Goal: Information Seeking & Learning: Learn about a topic

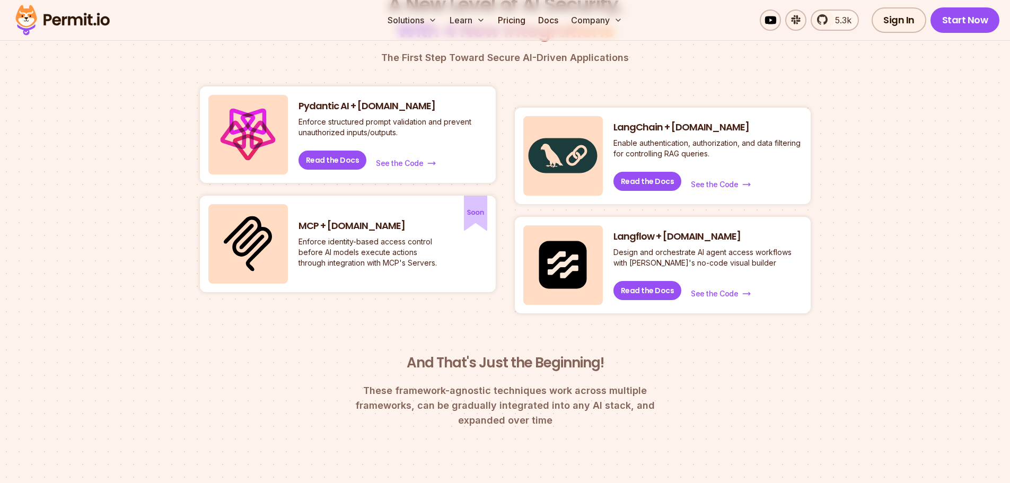
scroll to position [424, 0]
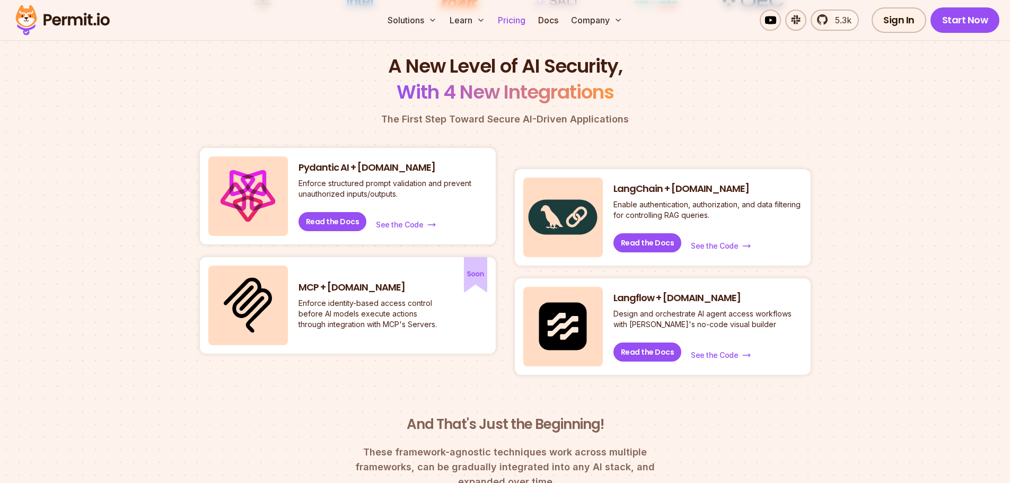
click at [500, 16] on link "Pricing" at bounding box center [512, 20] width 36 height 21
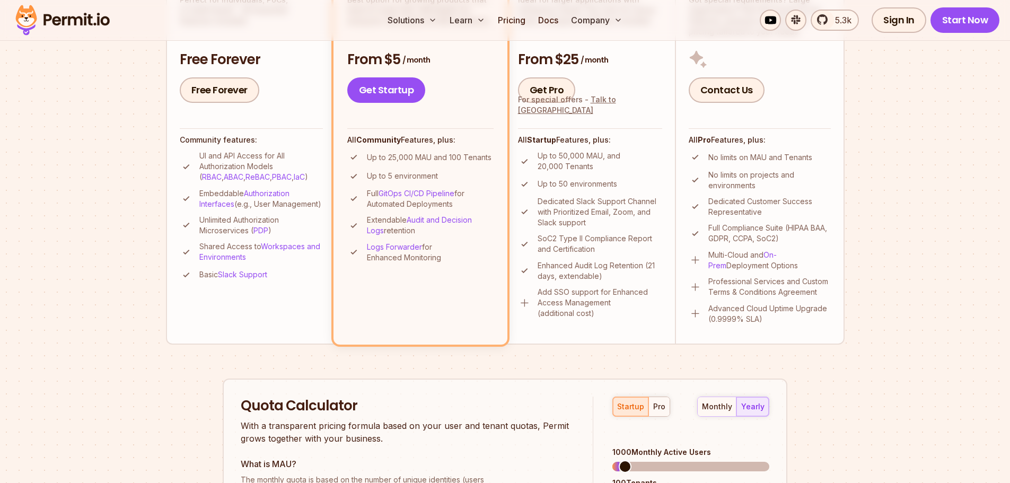
scroll to position [530, 0]
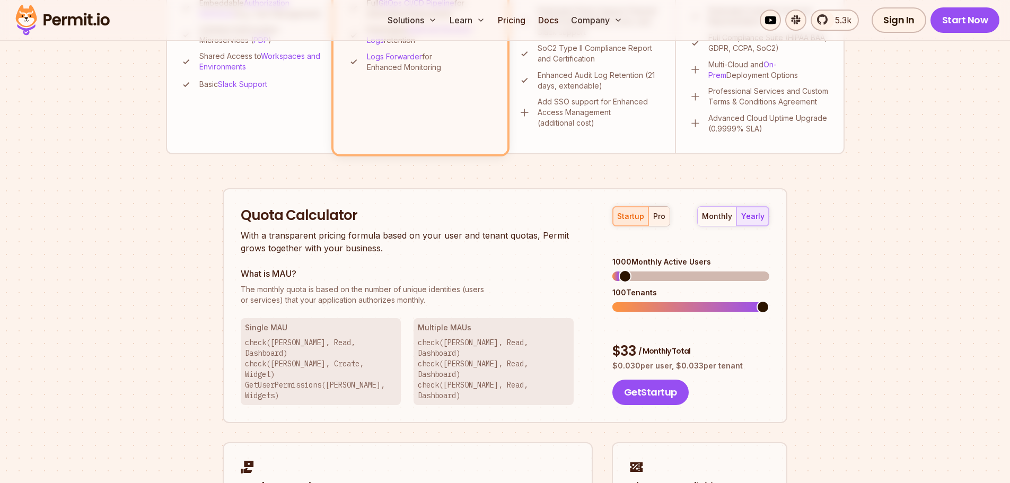
click at [658, 225] on button "pro" at bounding box center [658, 216] width 21 height 19
click at [630, 220] on div "startup" at bounding box center [630, 216] width 27 height 11
click at [690, 273] on span at bounding box center [690, 276] width 13 height 13
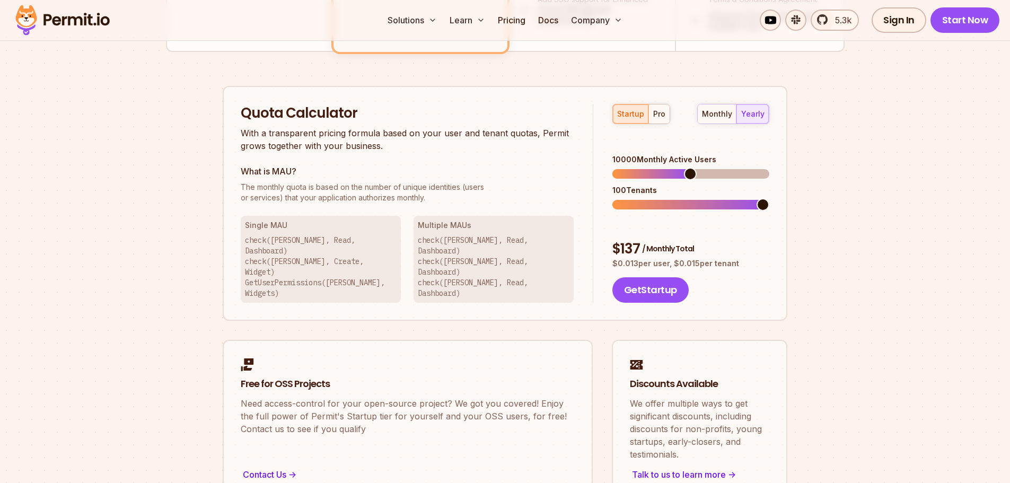
scroll to position [742, 0]
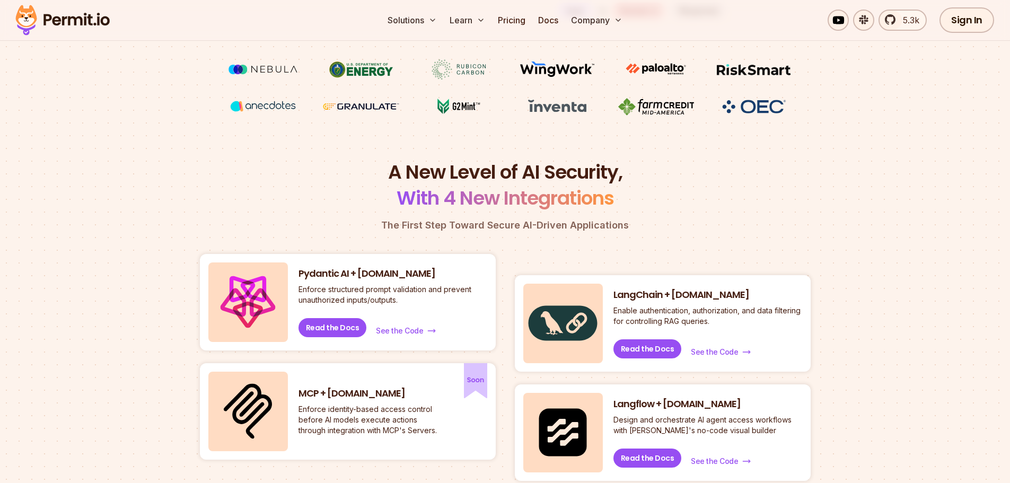
scroll to position [53, 0]
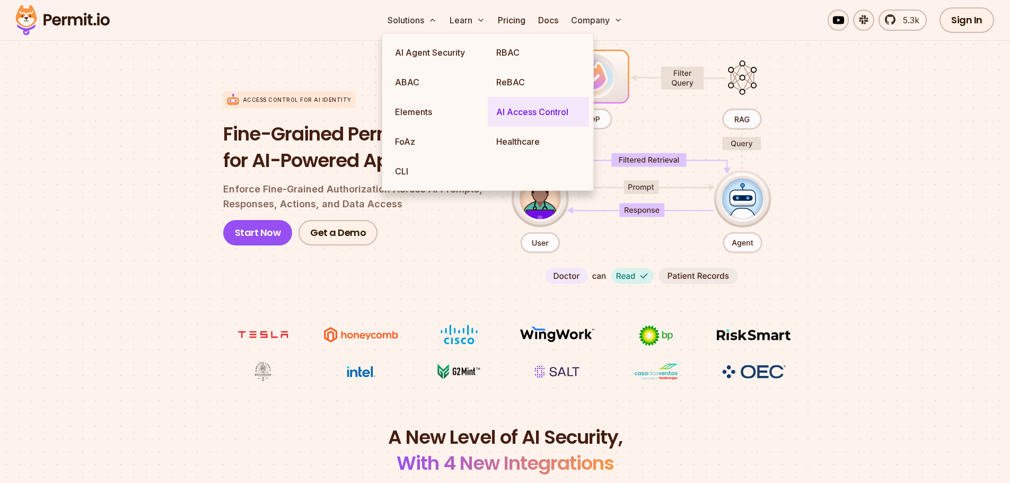
click at [517, 111] on link "AI Access Control" at bounding box center [538, 112] width 101 height 30
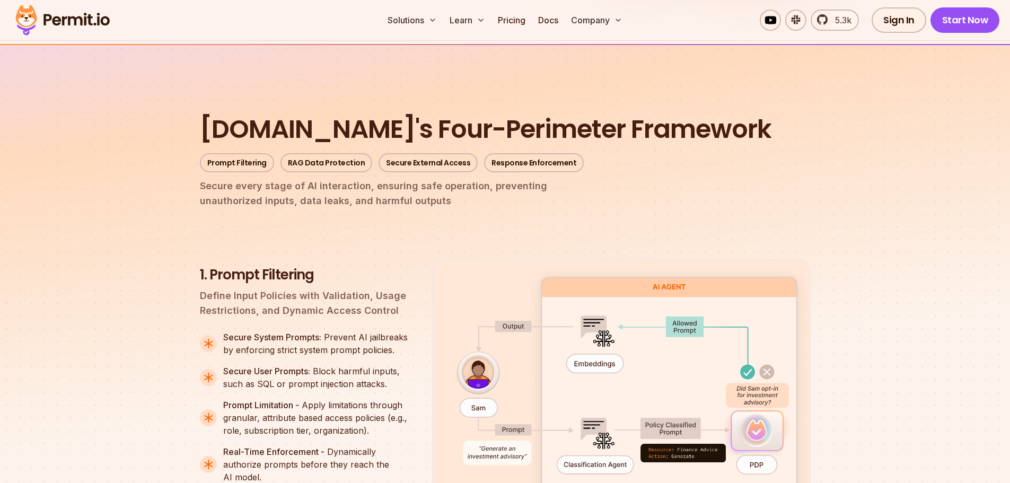
scroll to position [1272, 0]
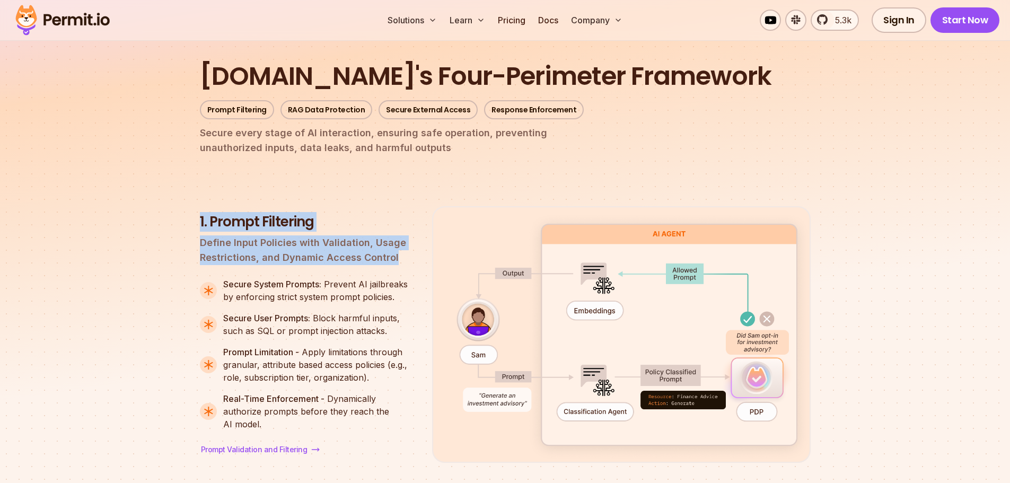
drag, startPoint x: 199, startPoint y: 200, endPoint x: 405, endPoint y: 242, distance: 209.9
click at [405, 242] on div "1. Prompt Filtering Define Input Policies with Validation, Usage Restrictions, …" at bounding box center [307, 239] width 215 height 53
click at [406, 242] on p "Define Input Policies with Validation, Usage Restrictions, and Dynamic Access C…" at bounding box center [307, 250] width 215 height 30
drag, startPoint x: 406, startPoint y: 242, endPoint x: 199, endPoint y: 195, distance: 211.5
click at [200, 206] on li "1. Prompt Filtering Define Input Policies with Validation, Usage Restrictions, …" at bounding box center [505, 334] width 611 height 257
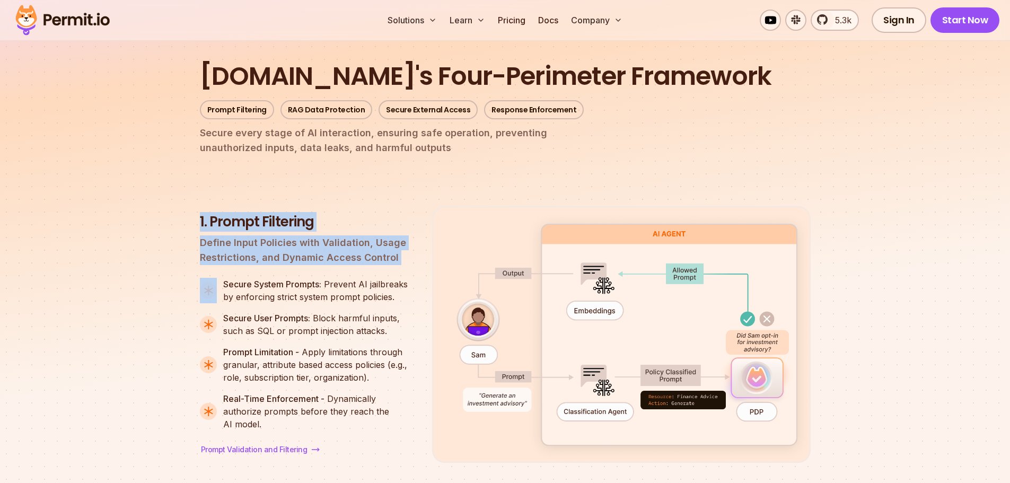
click at [200, 206] on li "1. Prompt Filtering Define Input Policies with Validation, Usage Restrictions, …" at bounding box center [505, 334] width 611 height 257
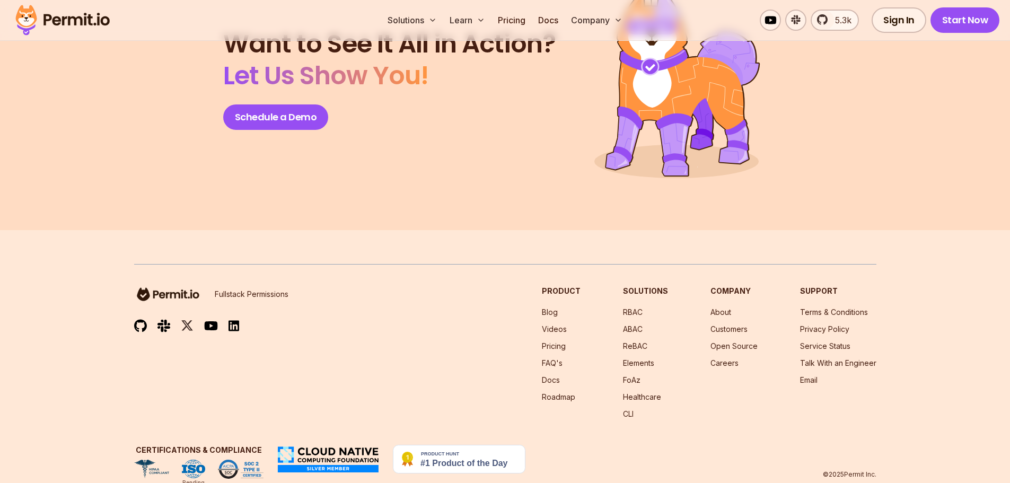
scroll to position [4718, 0]
